Goal: Task Accomplishment & Management: Complete application form

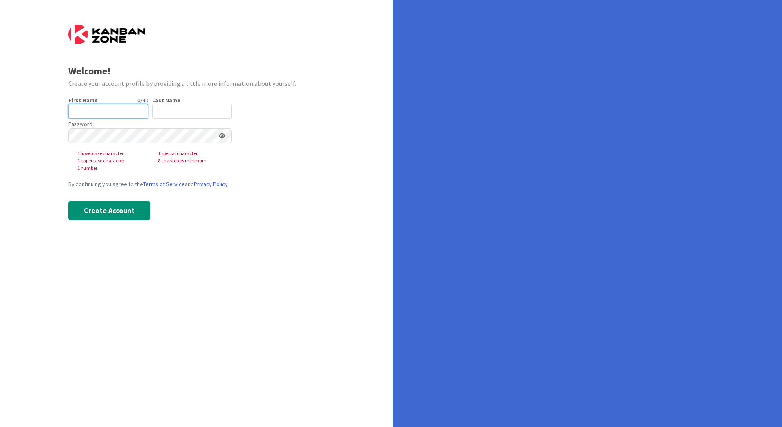
click at [99, 112] on input "text" at bounding box center [108, 111] width 80 height 15
type input "Sjaak"
type input "Ouwerkerk"
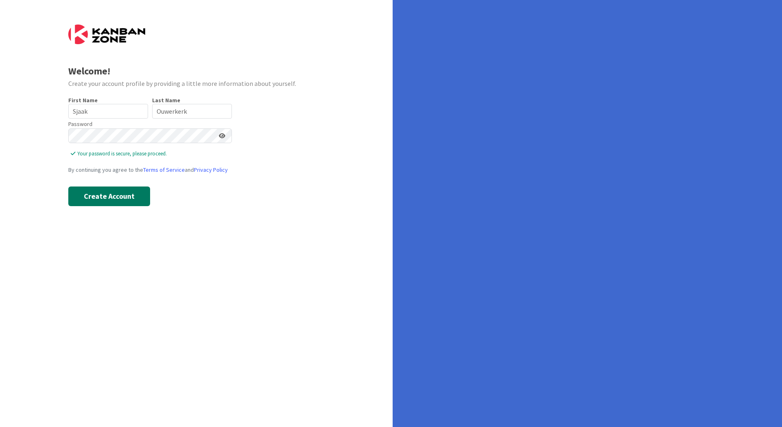
click at [107, 197] on button "Create Account" at bounding box center [109, 197] width 82 height 20
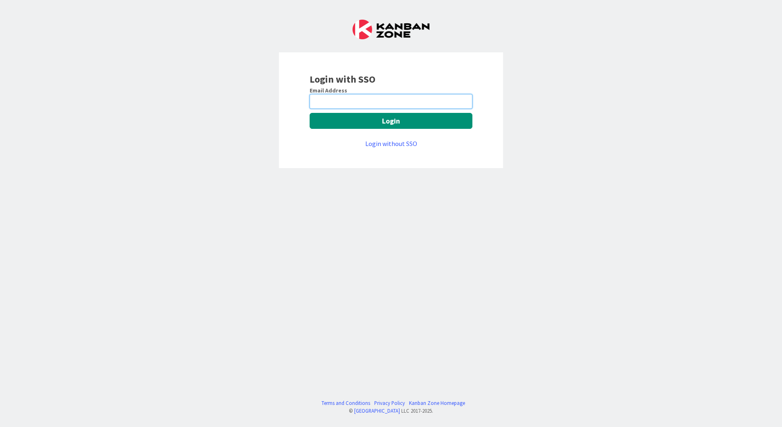
click at [364, 103] on input "email" at bounding box center [391, 101] width 163 height 15
click at [397, 105] on input "email" at bounding box center [391, 101] width 163 height 15
type input "[EMAIL_ADDRESS][DOMAIN_NAME]"
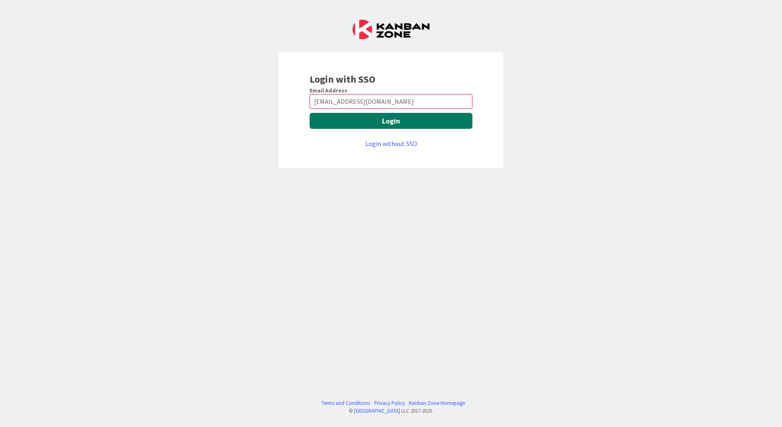
click at [398, 123] on button "Login" at bounding box center [391, 121] width 163 height 16
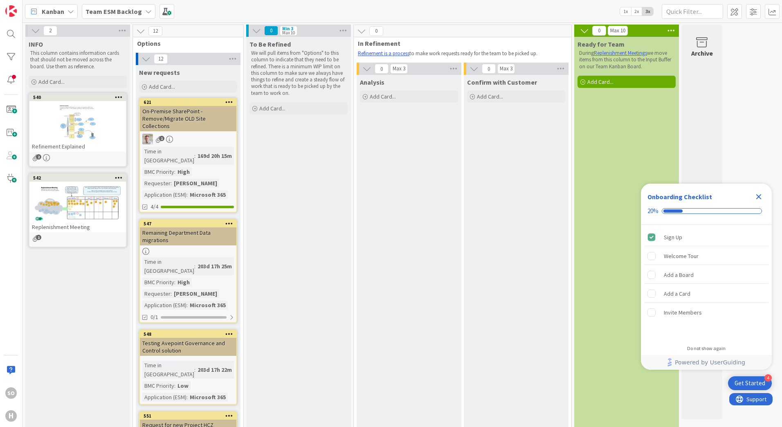
click at [759, 198] on icon "Close Checklist" at bounding box center [758, 196] width 5 height 5
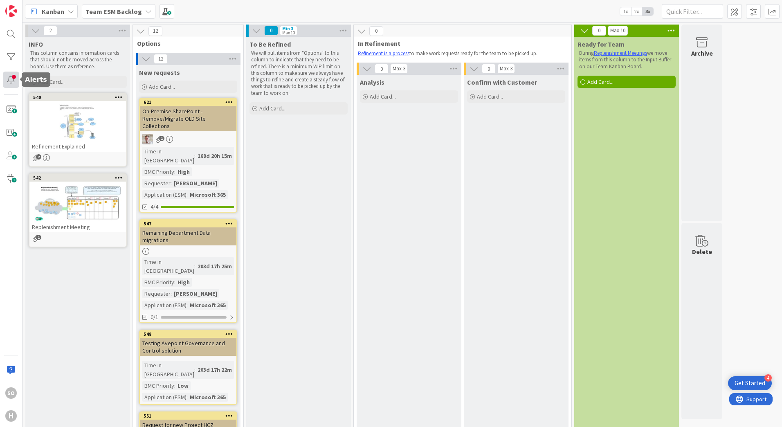
click at [9, 79] on div at bounding box center [11, 80] width 16 height 16
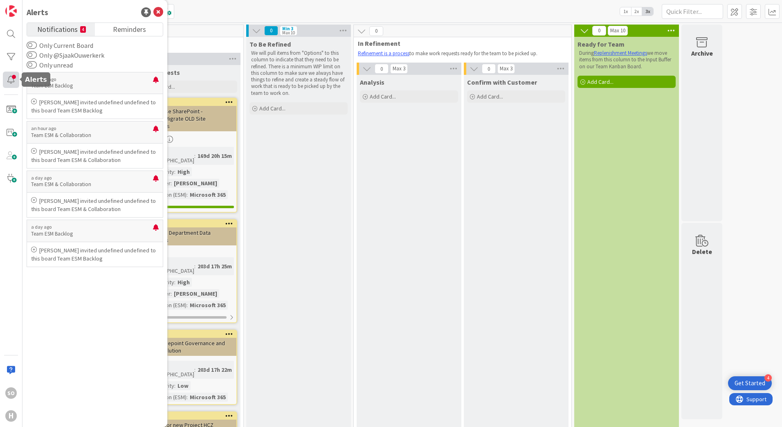
click at [9, 79] on div at bounding box center [11, 80] width 16 height 16
click at [160, 11] on icon at bounding box center [158, 12] width 10 height 10
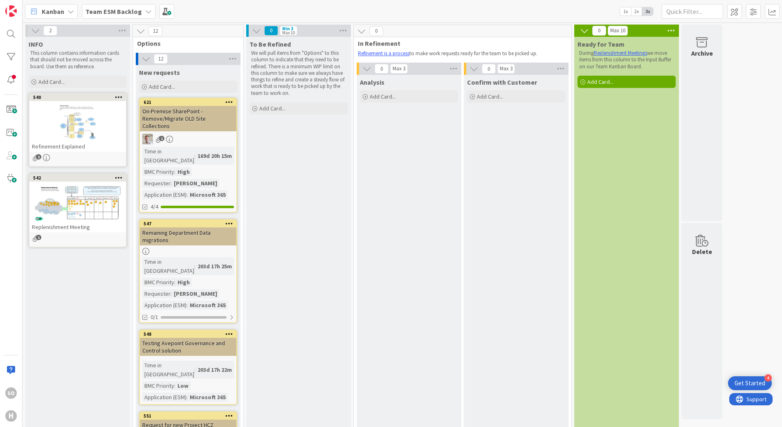
click at [255, 30] on icon at bounding box center [256, 30] width 9 height 9
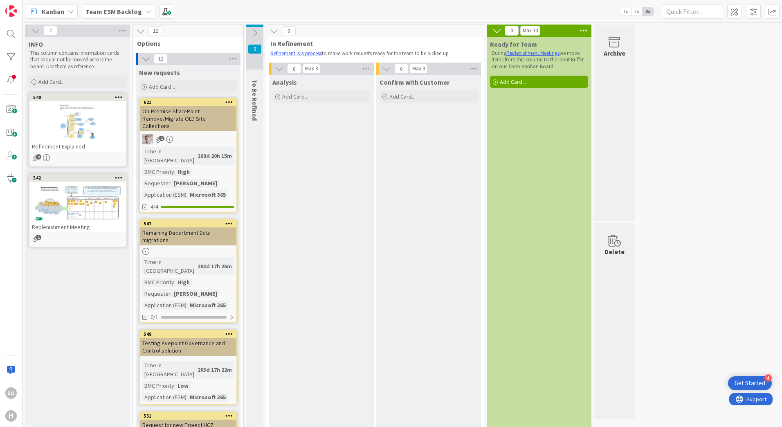
click at [255, 30] on icon at bounding box center [254, 33] width 9 height 9
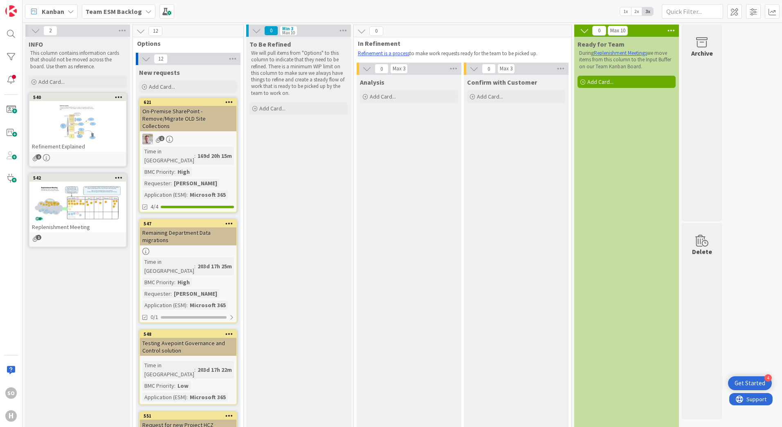
click at [145, 14] on icon at bounding box center [148, 11] width 7 height 7
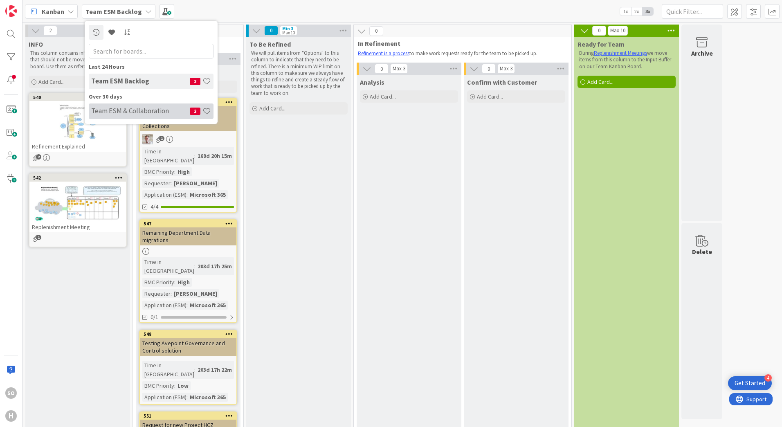
click at [124, 110] on h4 "Team ESM & Collaboration" at bounding box center [140, 111] width 99 height 8
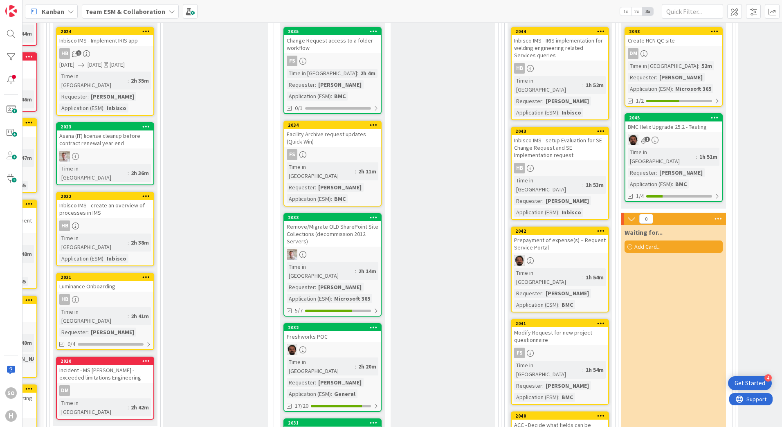
scroll to position [164, 0]
